Goal: Task Accomplishment & Management: Manage account settings

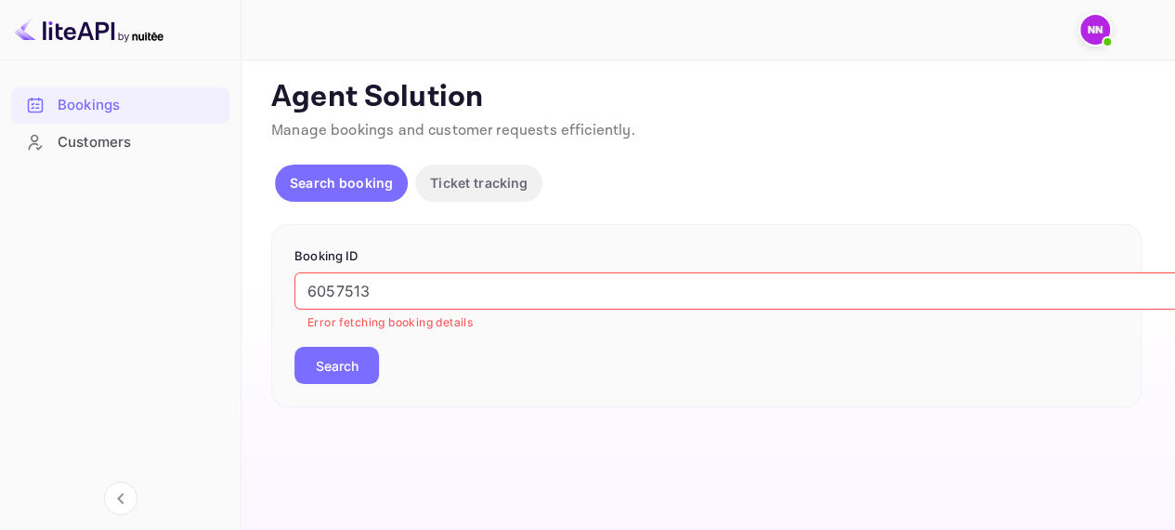
click at [1099, 28] on img at bounding box center [1095, 30] width 30 height 30
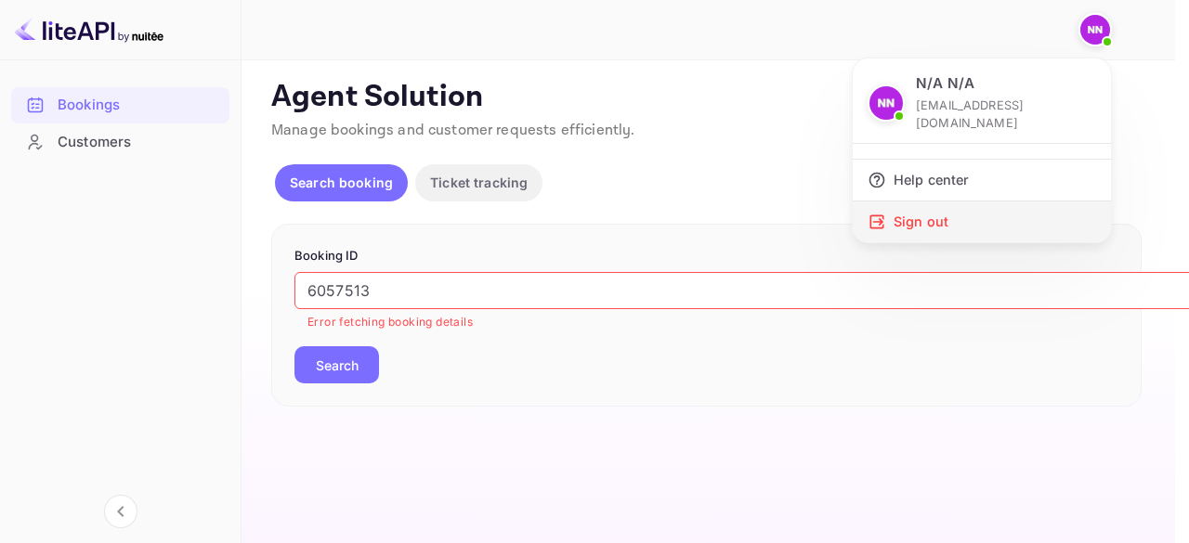
click at [918, 202] on div "Sign out" at bounding box center [982, 222] width 258 height 41
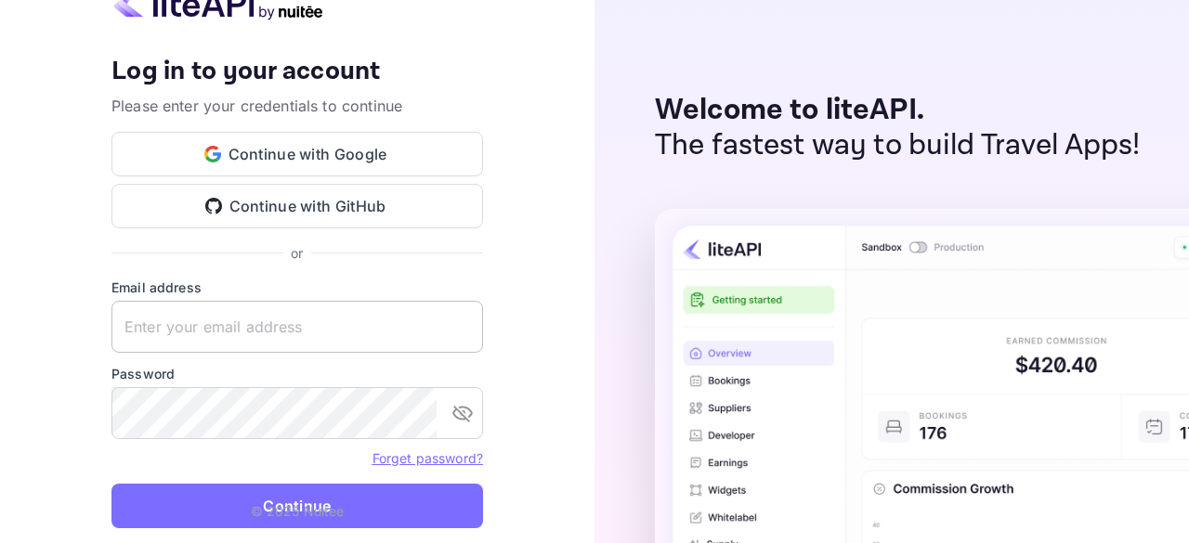
click at [373, 332] on input "text" at bounding box center [297, 327] width 372 height 52
type input "[EMAIL_ADDRESS][DOMAIN_NAME]"
click at [298, 504] on p "© 2025 Nuitee" at bounding box center [298, 512] width 94 height 20
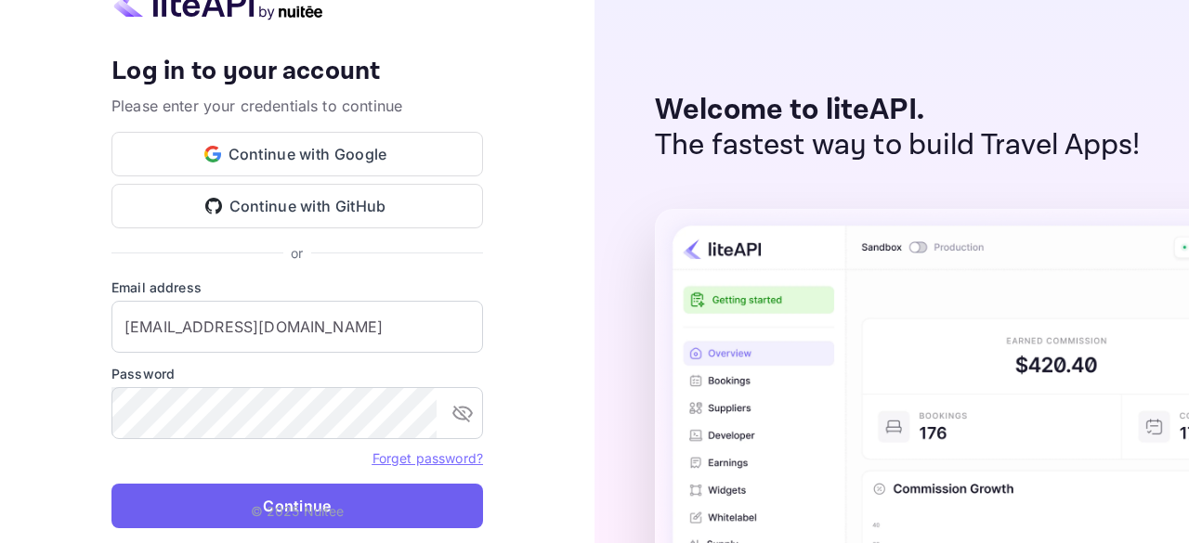
click at [273, 500] on button "Continue" at bounding box center [297, 506] width 372 height 45
